Goal: Entertainment & Leisure: Consume media (video, audio)

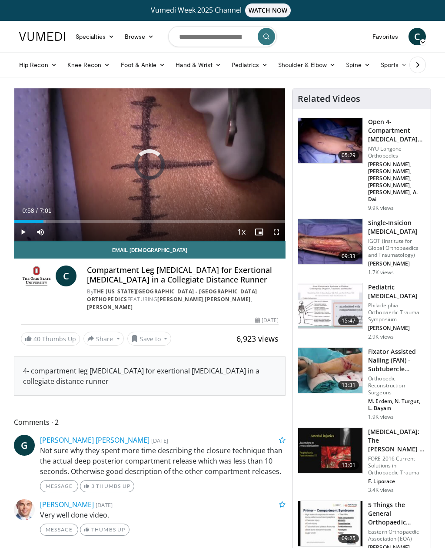
click at [44, 222] on div "Progress Bar" at bounding box center [28, 221] width 29 height 3
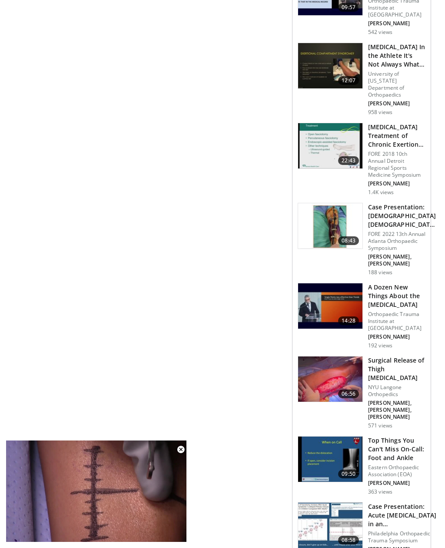
scroll to position [737, 0]
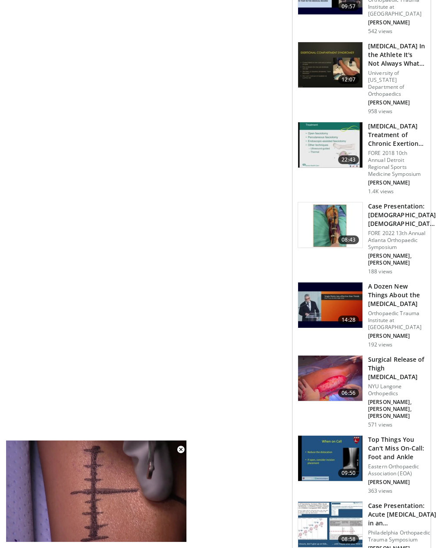
click at [345, 355] on img at bounding box center [330, 377] width 64 height 45
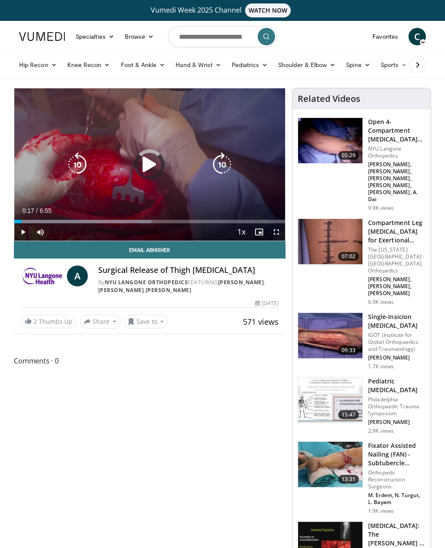
click at [22, 221] on div "Progress Bar" at bounding box center [17, 221] width 7 height 3
click at [146, 170] on icon "Video Player" at bounding box center [149, 164] width 24 height 24
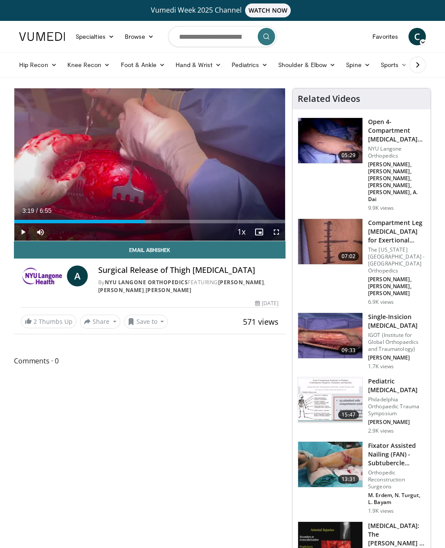
click at [339, 313] on img at bounding box center [330, 335] width 64 height 45
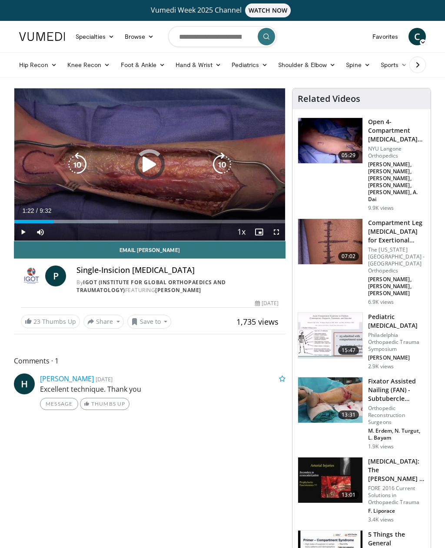
click at [54, 221] on div "Progress Bar" at bounding box center [82, 221] width 71 height 3
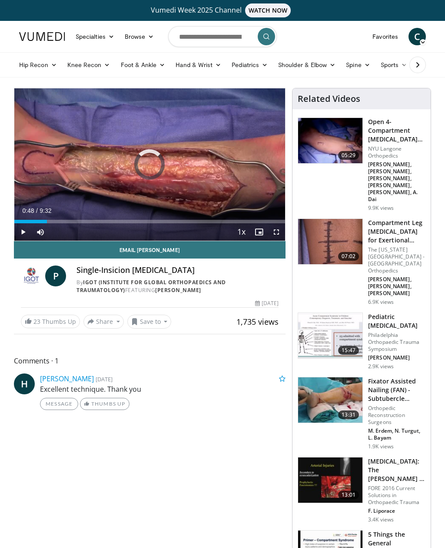
click at [47, 223] on div "Loaded : 8.73%" at bounding box center [149, 221] width 271 height 3
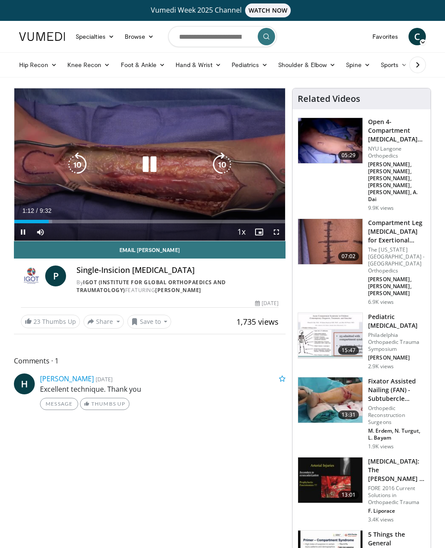
click at [153, 169] on icon "Video Player" at bounding box center [149, 164] width 24 height 24
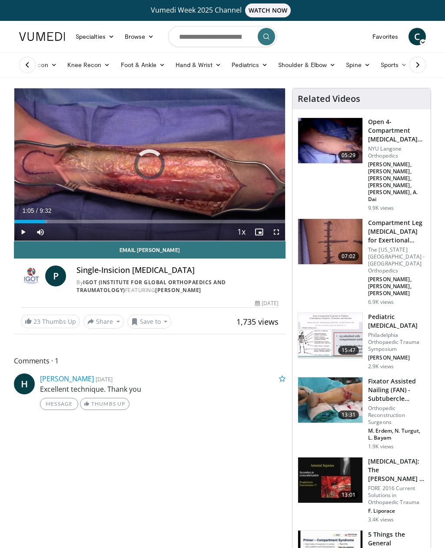
click at [45, 216] on div "Loaded : 12.25%" at bounding box center [149, 219] width 271 height 8
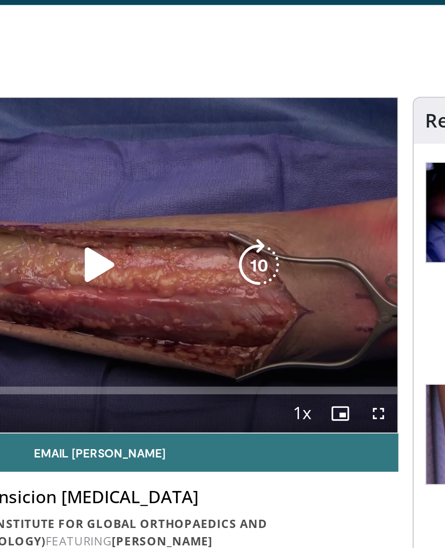
click at [21, 152] on div "10 seconds Tap to unmute" at bounding box center [149, 139] width 271 height 152
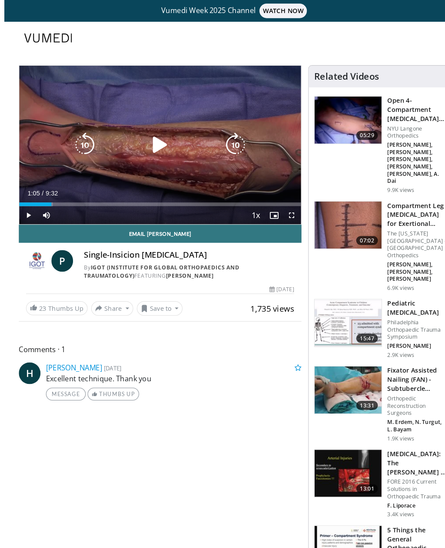
click at [151, 141] on icon "Video Player" at bounding box center [149, 139] width 24 height 24
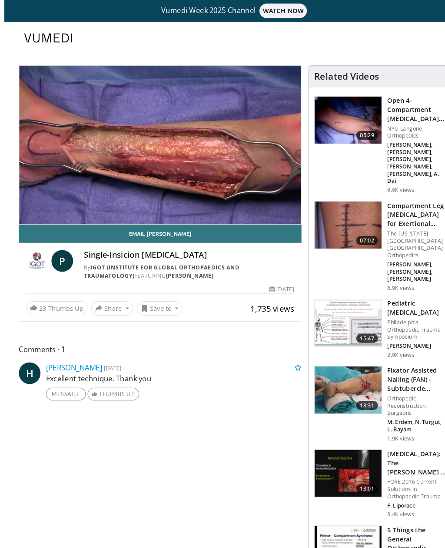
click at [136, 168] on div "10 seconds Tap to unmute" at bounding box center [149, 139] width 271 height 152
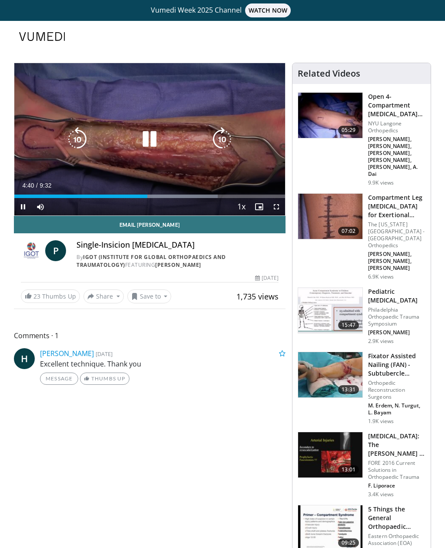
click at [152, 138] on icon "Video Player" at bounding box center [149, 139] width 24 height 24
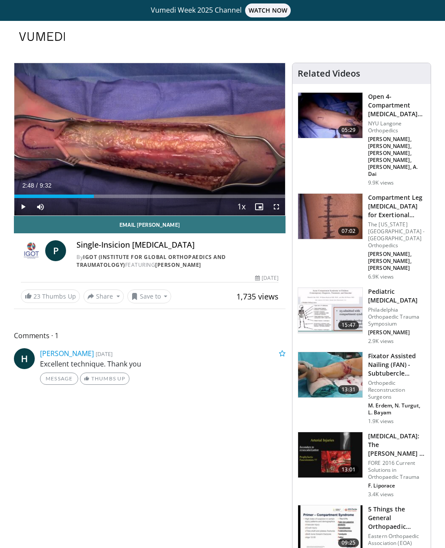
click at [343, 109] on img at bounding box center [330, 115] width 64 height 45
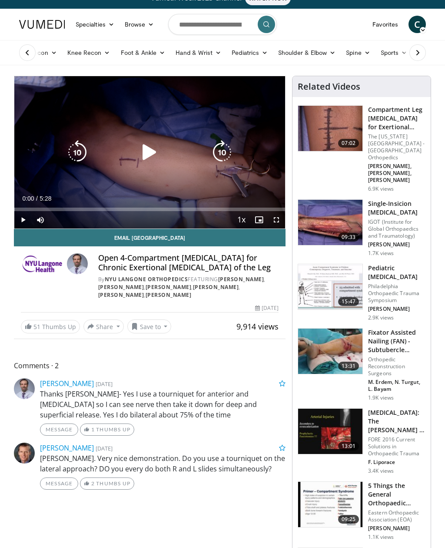
scroll to position [13, 0]
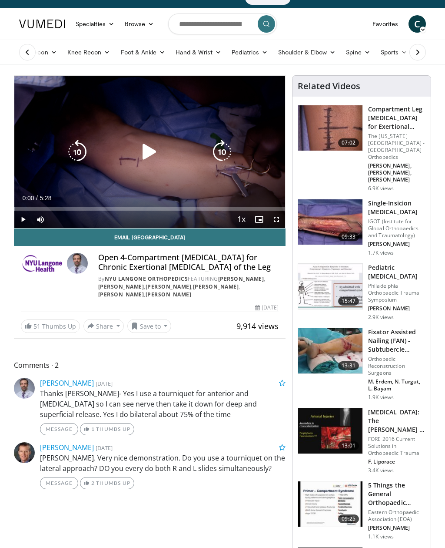
click at [340, 126] on img at bounding box center [330, 127] width 64 height 45
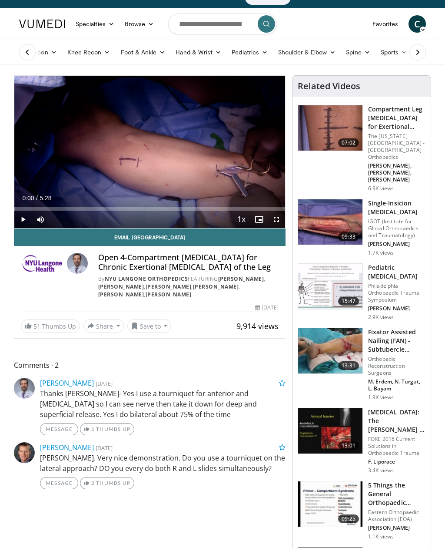
click at [341, 129] on img at bounding box center [330, 127] width 64 height 45
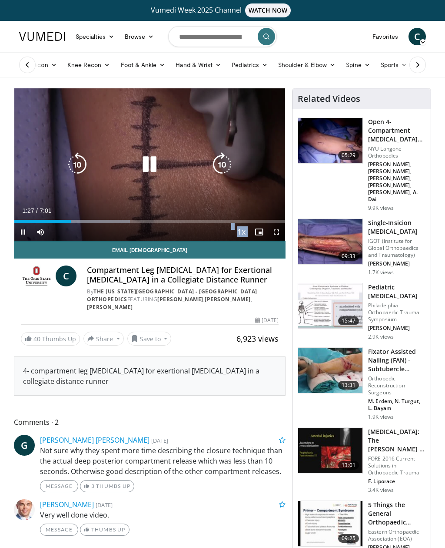
click at [152, 164] on icon "Video Player" at bounding box center [149, 164] width 24 height 24
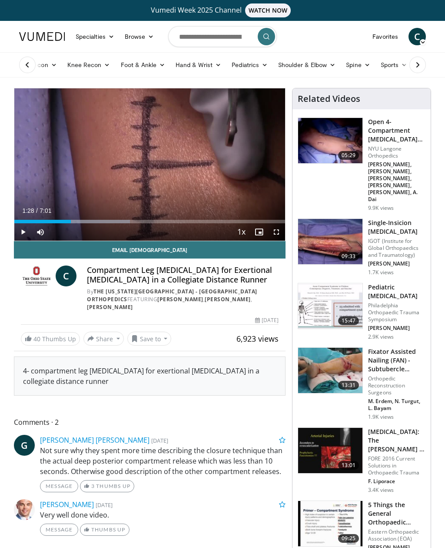
click at [132, 128] on div "10 seconds Tap to unmute" at bounding box center [149, 164] width 271 height 152
